Goal: Task Accomplishment & Management: Use online tool/utility

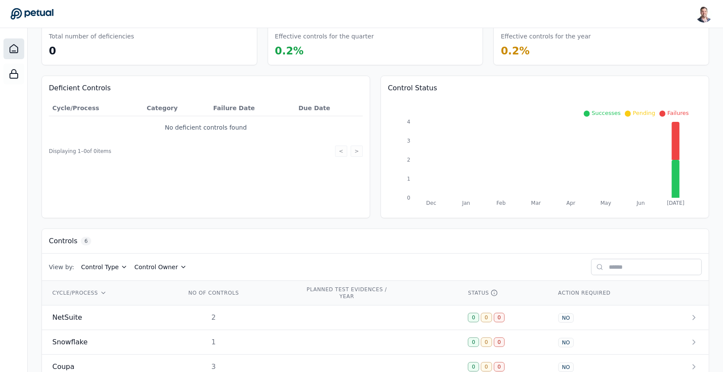
scroll to position [135, 0]
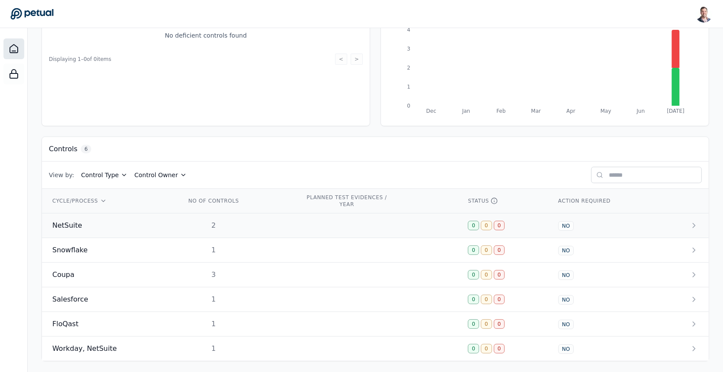
click at [327, 222] on td at bounding box center [376, 226] width 163 height 25
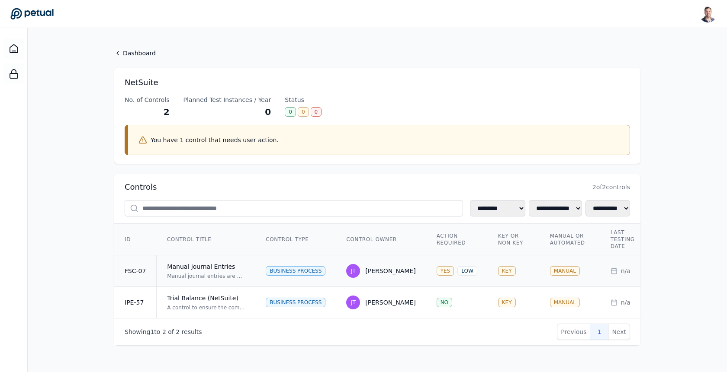
click at [229, 276] on div "Manual journal entries are prepared in NetSuite with supporting documentation i…" at bounding box center [206, 276] width 78 height 7
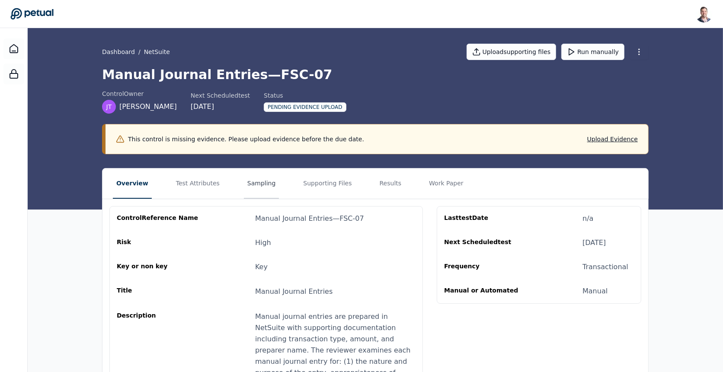
click at [246, 190] on button "Sampling" at bounding box center [261, 184] width 35 height 30
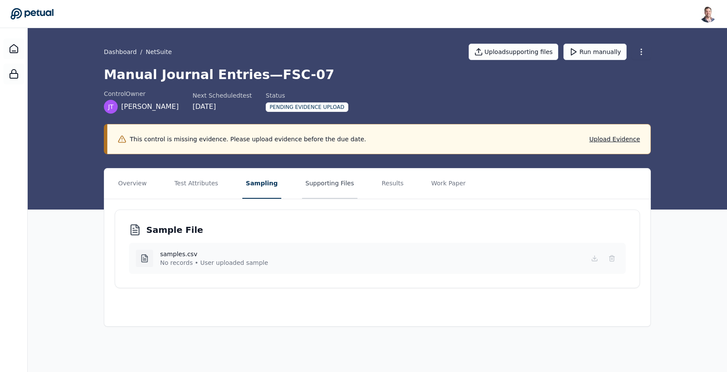
click at [302, 187] on button "Supporting Files" at bounding box center [329, 184] width 55 height 30
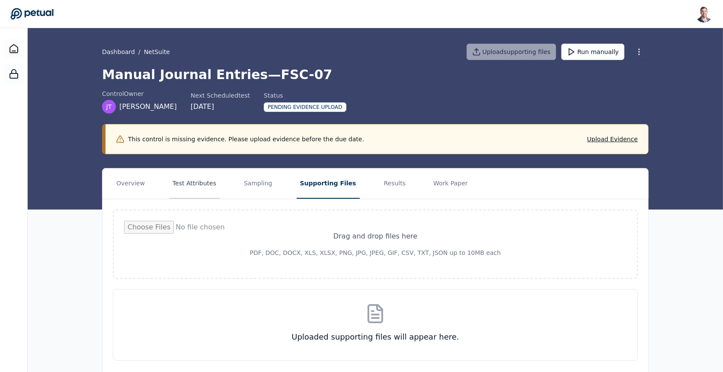
click at [184, 176] on button "Test Attributes" at bounding box center [194, 184] width 51 height 30
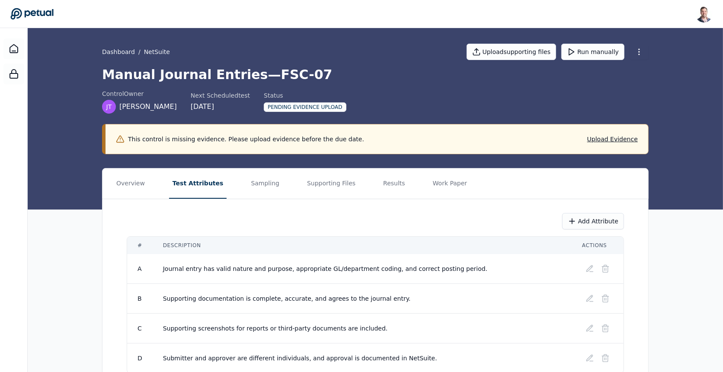
scroll to position [40, 0]
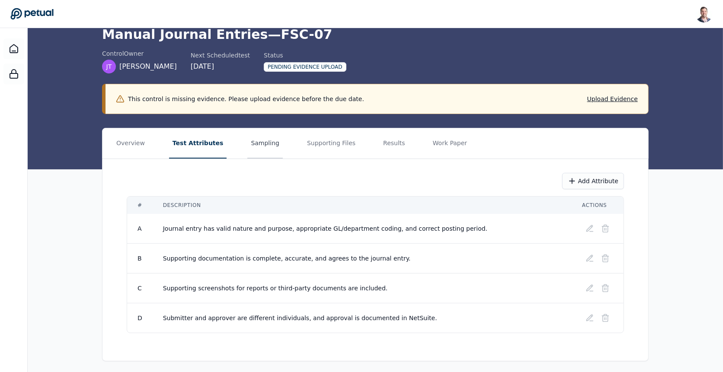
click at [249, 151] on button "Sampling" at bounding box center [264, 143] width 35 height 30
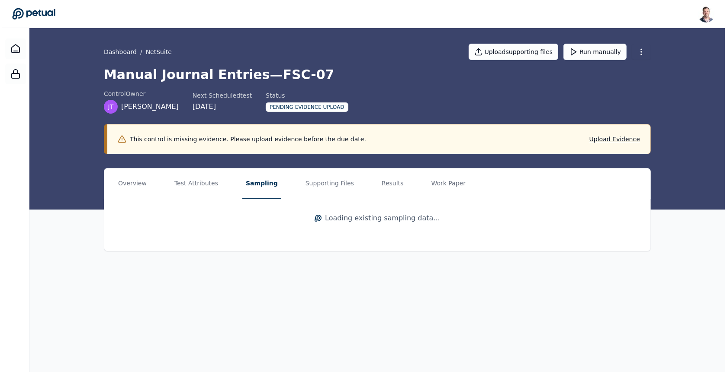
scroll to position [0, 0]
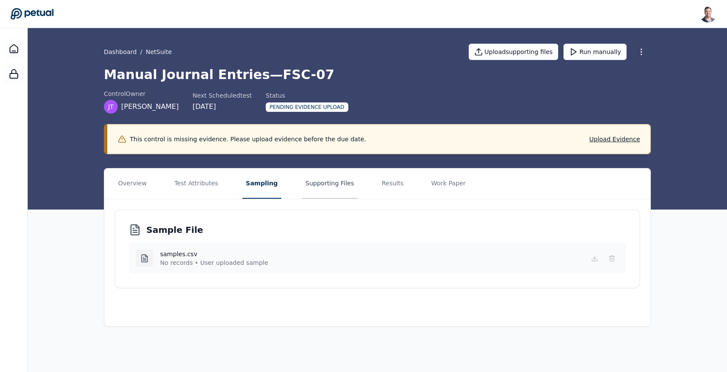
click at [318, 177] on button "Supporting Files" at bounding box center [329, 184] width 55 height 30
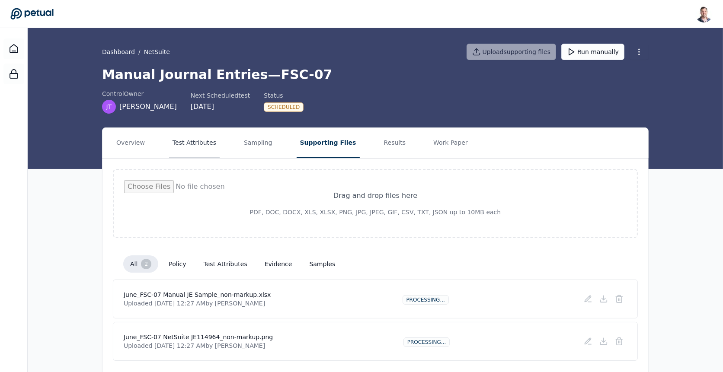
click at [182, 154] on button "Test Attributes" at bounding box center [194, 143] width 51 height 30
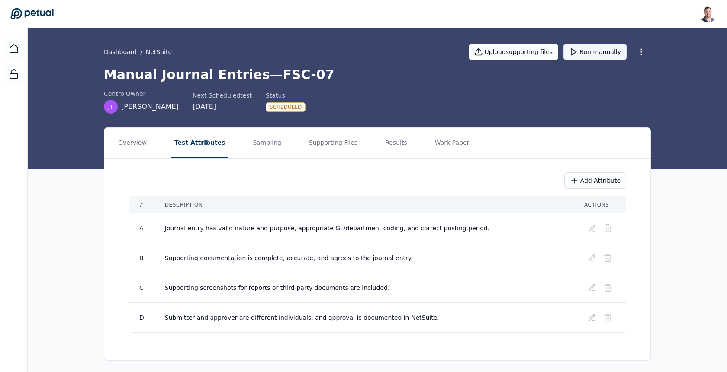
click at [592, 55] on button "Run manually" at bounding box center [594, 52] width 63 height 16
click at [381, 140] on button "Results" at bounding box center [395, 143] width 29 height 30
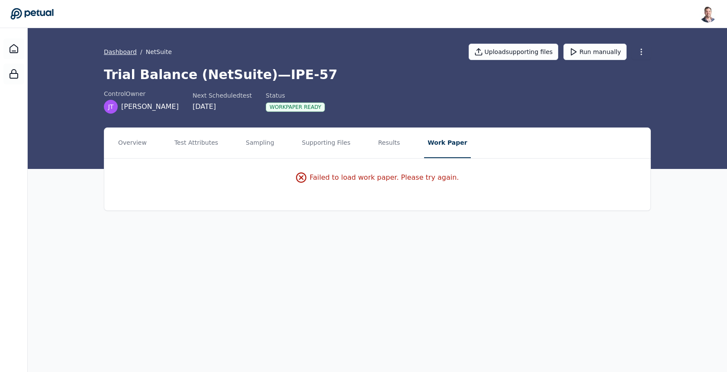
click at [111, 48] on link "Dashboard" at bounding box center [120, 52] width 33 height 9
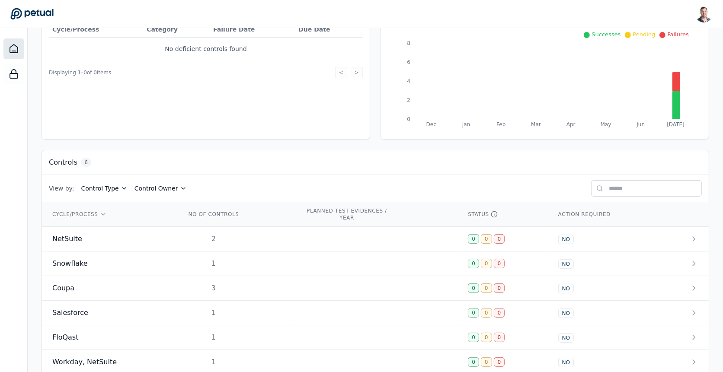
scroll to position [135, 0]
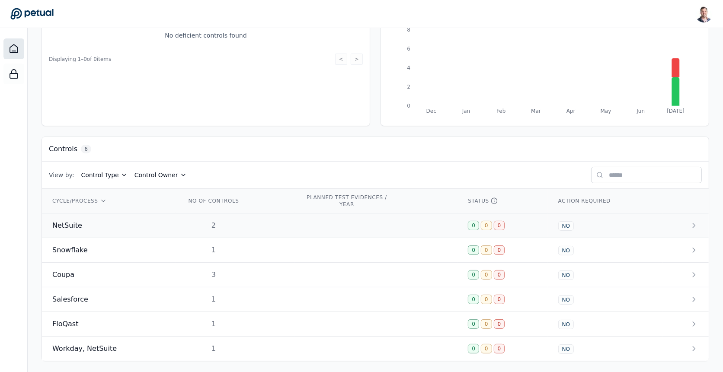
click at [149, 231] on td "NetSuite" at bounding box center [109, 226] width 134 height 25
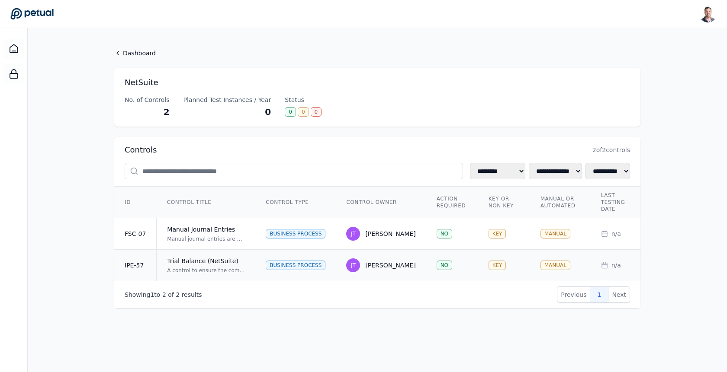
click at [237, 260] on div "Trial Balance (NetSuite)" at bounding box center [206, 261] width 78 height 9
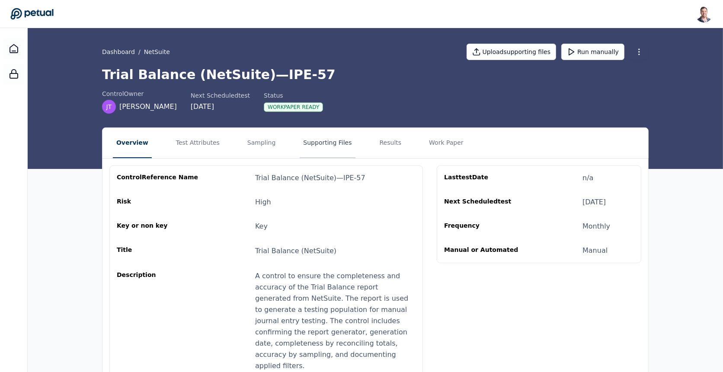
click at [300, 138] on button "Supporting Files" at bounding box center [327, 143] width 55 height 30
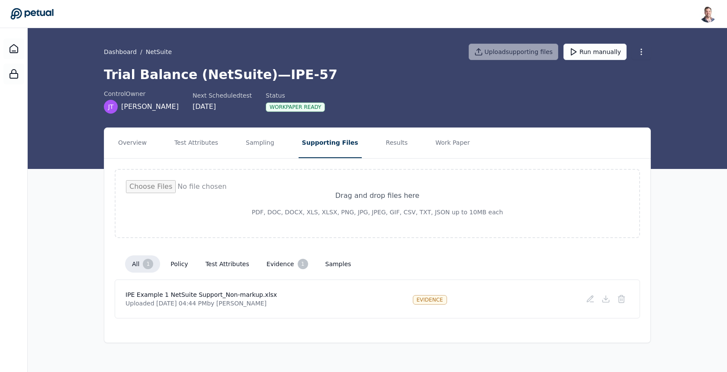
click at [248, 291] on h4 "IPE Example 1 NetSuite Support_Non-markup.xlsx" at bounding box center [200, 295] width 151 height 9
click at [603, 298] on icon at bounding box center [605, 299] width 9 height 9
click at [251, 148] on button "Sampling" at bounding box center [259, 143] width 35 height 30
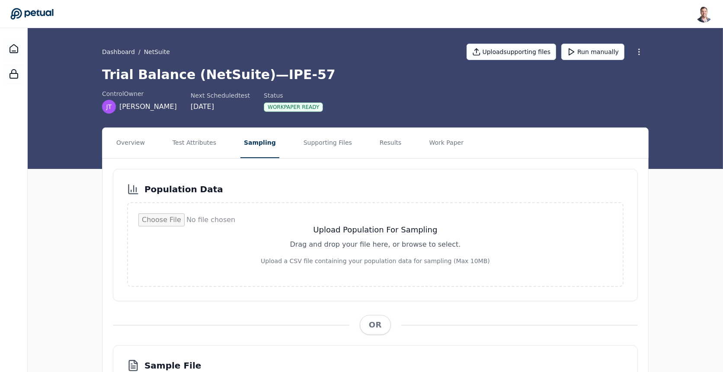
scroll to position [141, 0]
